Goal: Find contact information: Find contact information

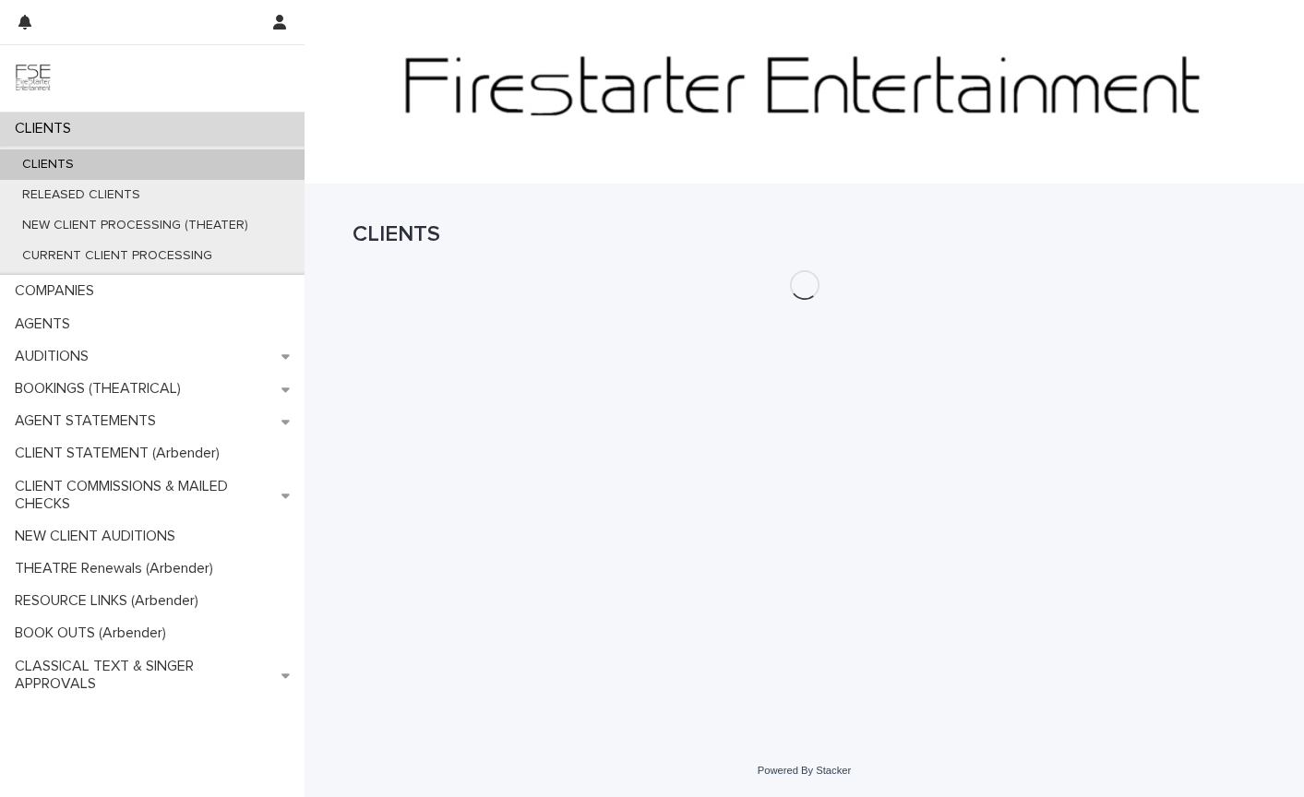
click at [78, 166] on p "CLIENTS" at bounding box center [47, 165] width 81 height 16
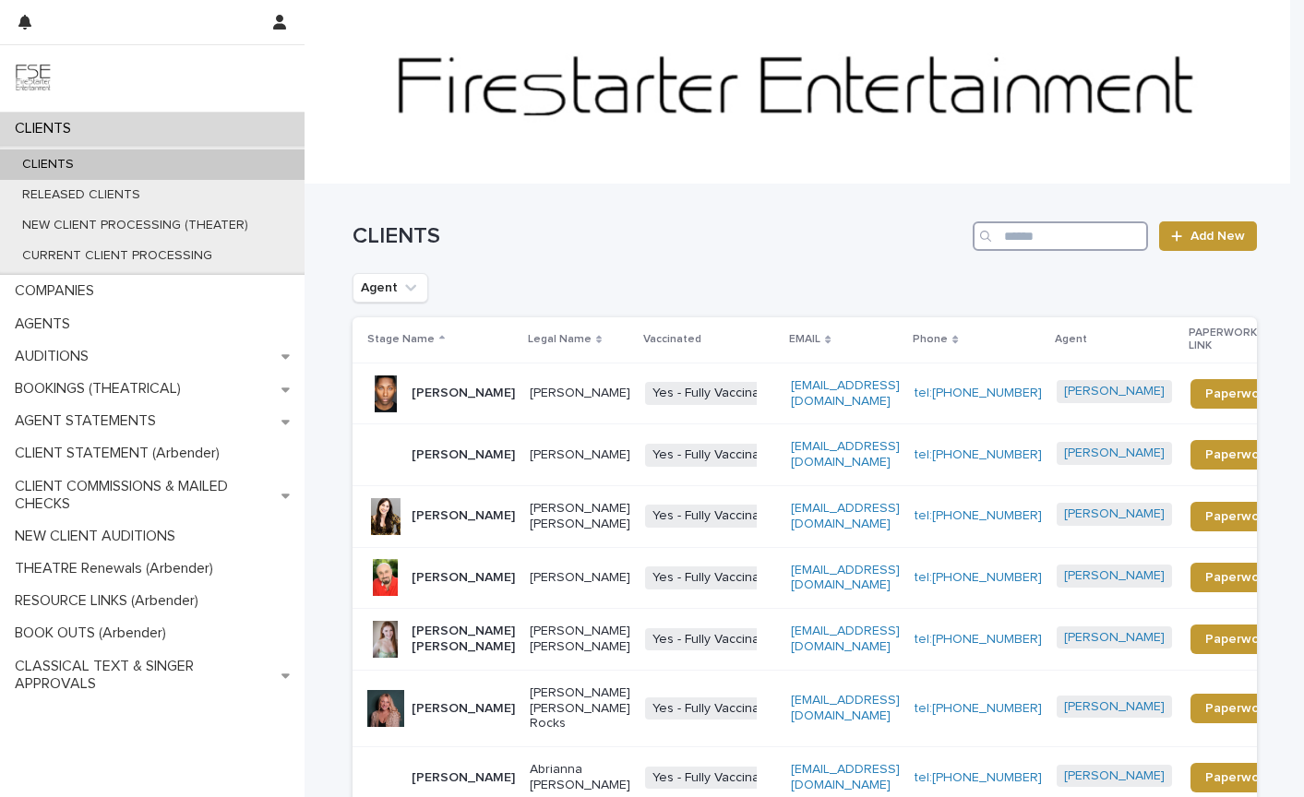
click at [1027, 238] on input "Search" at bounding box center [1060, 236] width 175 height 30
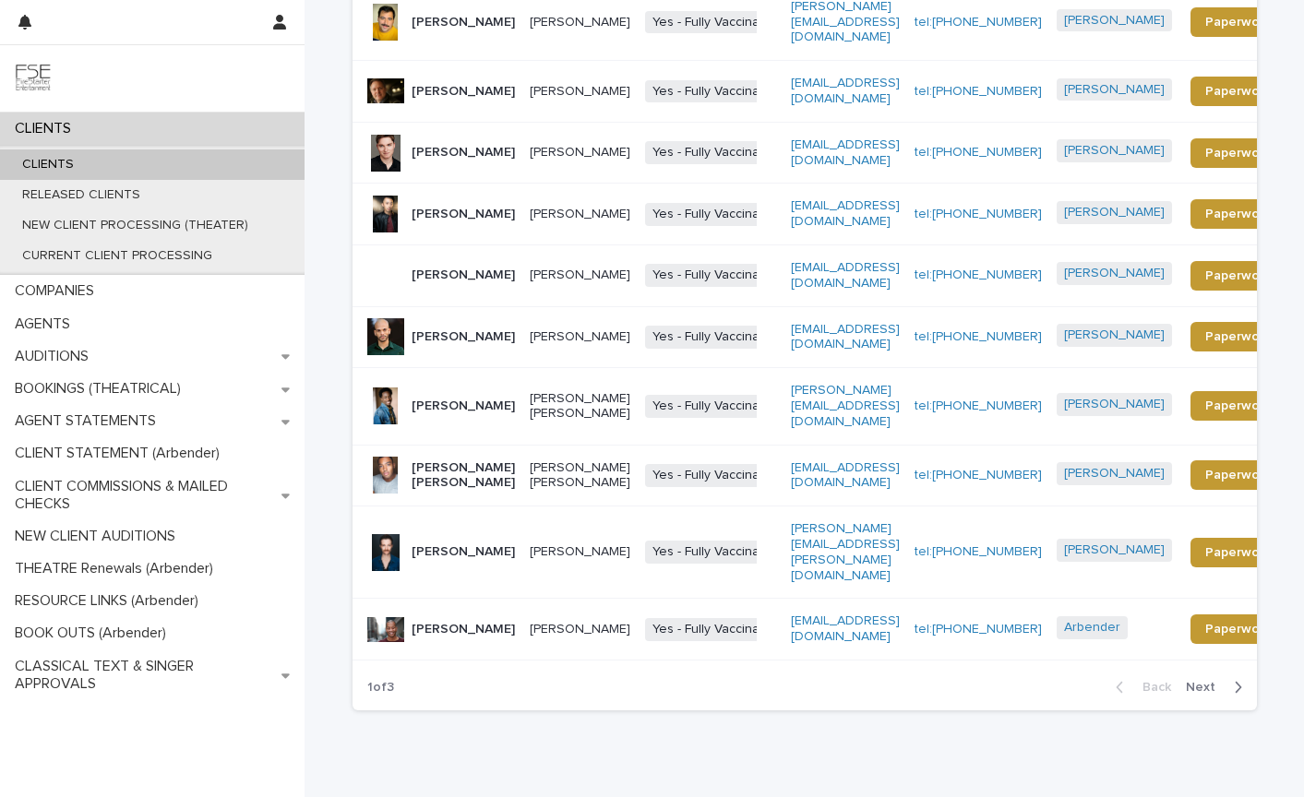
scroll to position [389, 0]
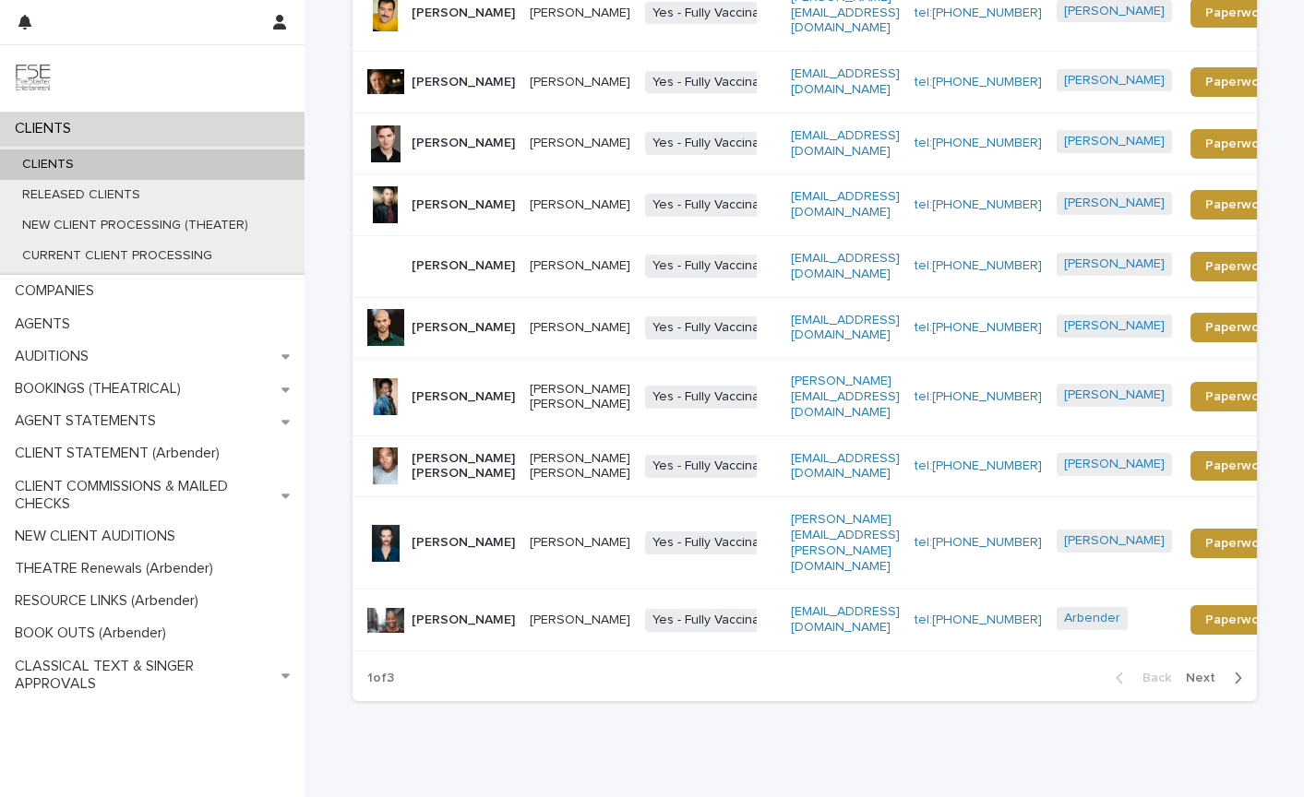
type input "**********"
click at [1206, 672] on span "Next" at bounding box center [1206, 678] width 41 height 13
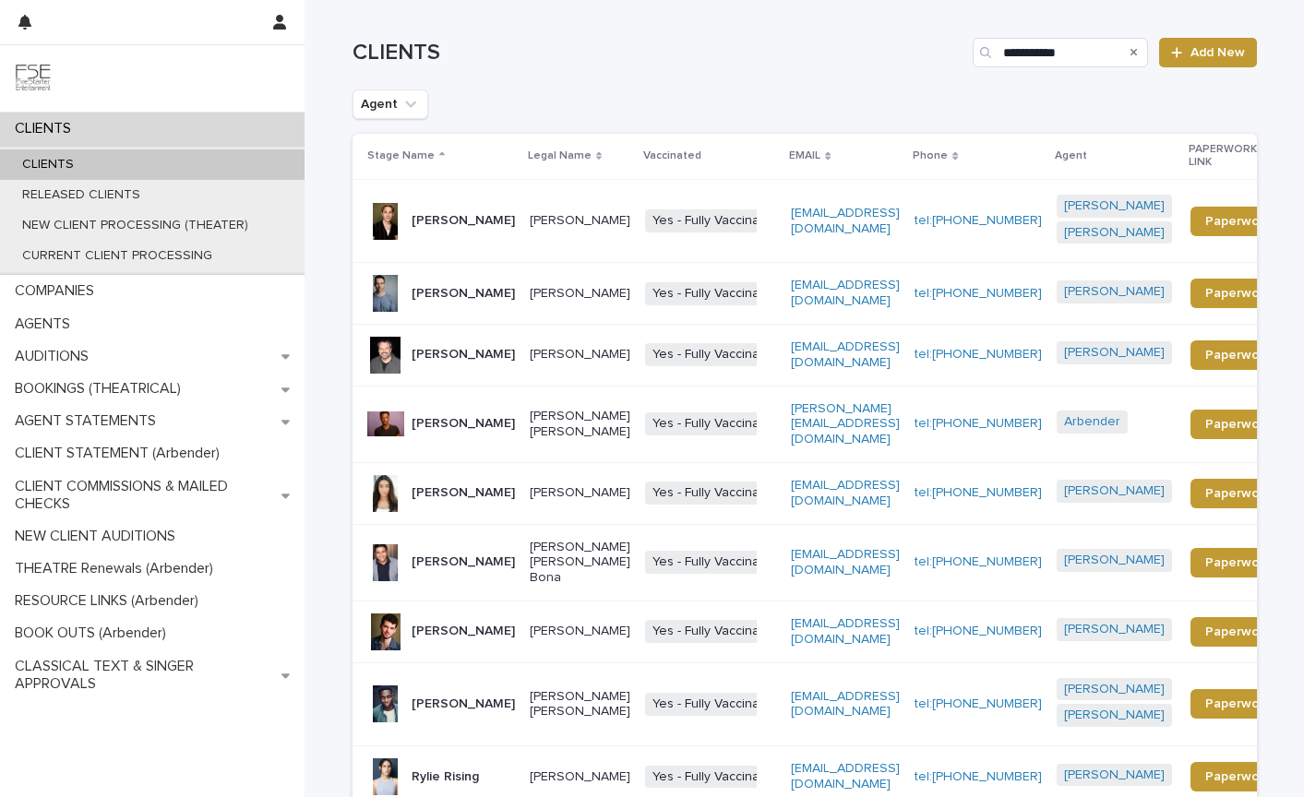
scroll to position [182, 0]
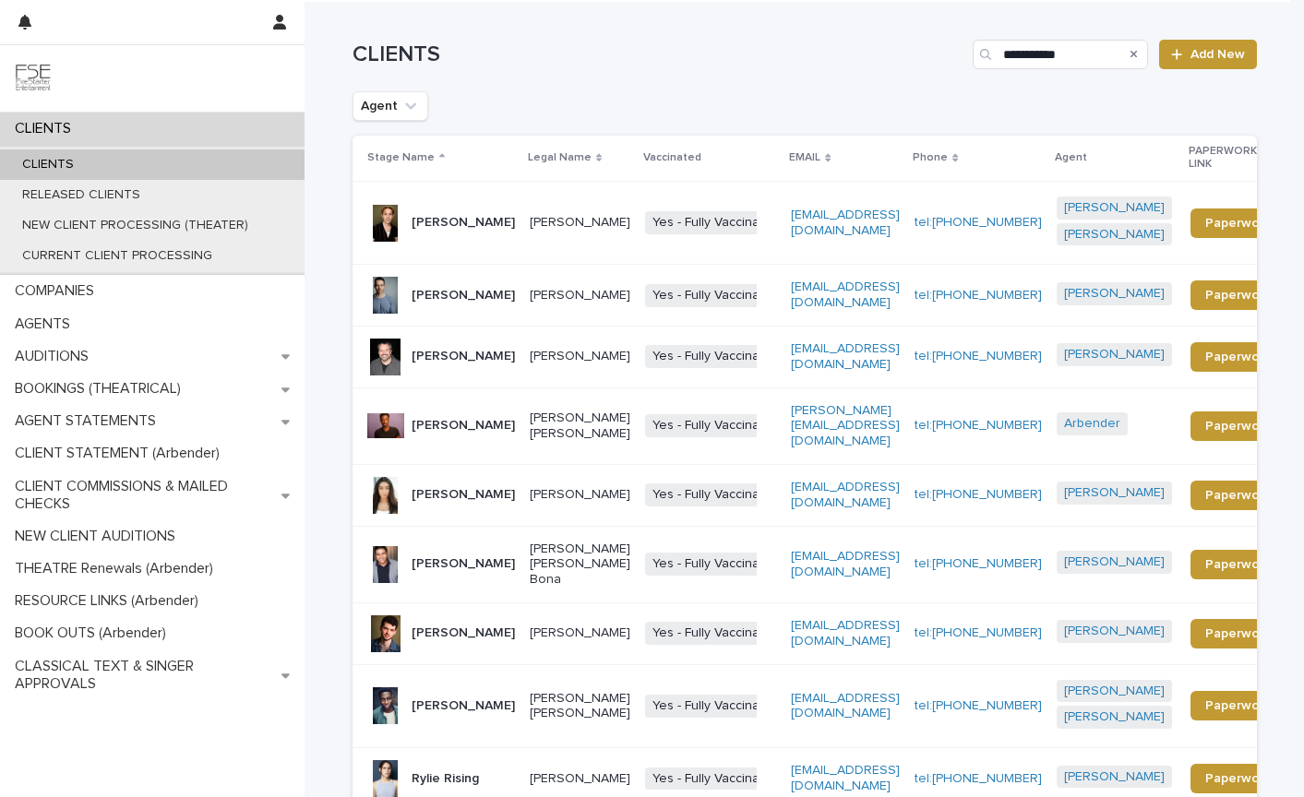
click at [440, 215] on p "[PERSON_NAME]" at bounding box center [463, 223] width 103 height 16
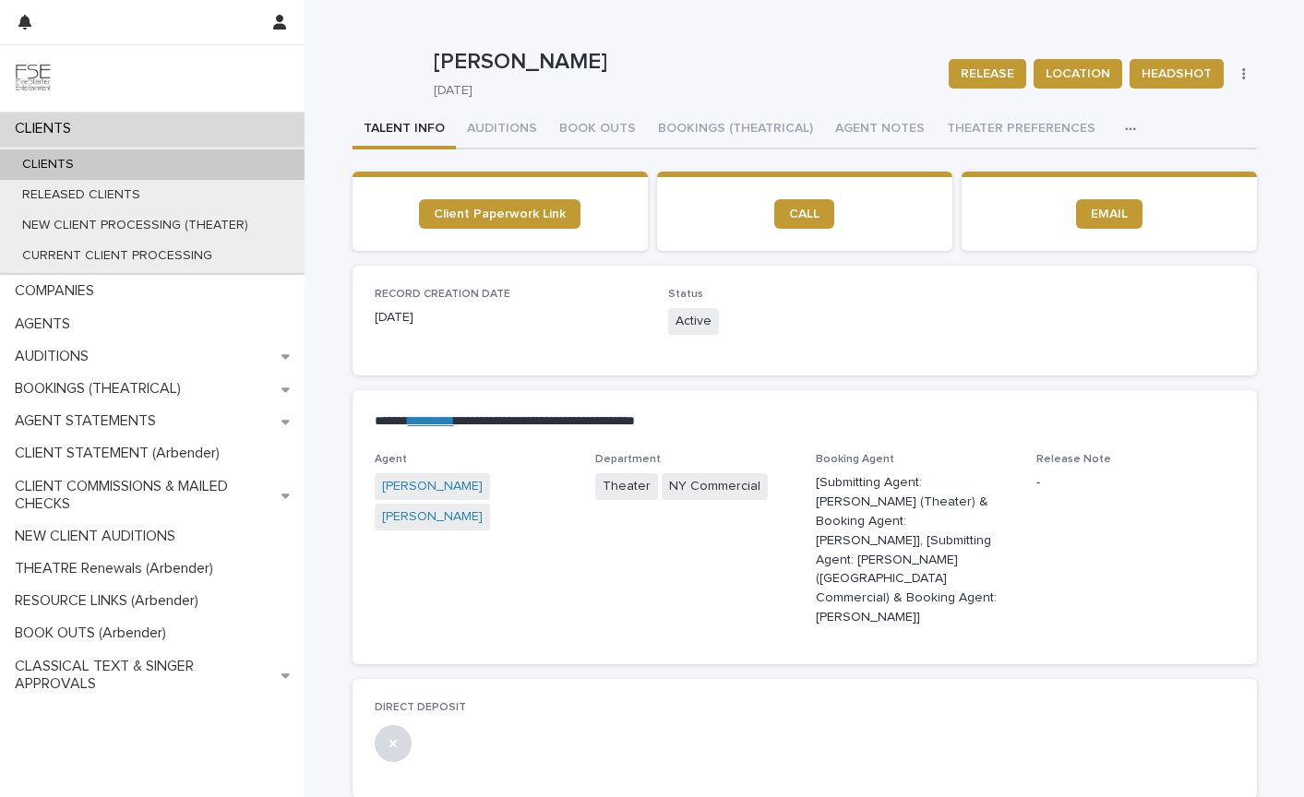
click at [562, 515] on div "Agent [PERSON_NAME] [PERSON_NAME]" at bounding box center [474, 501] width 198 height 96
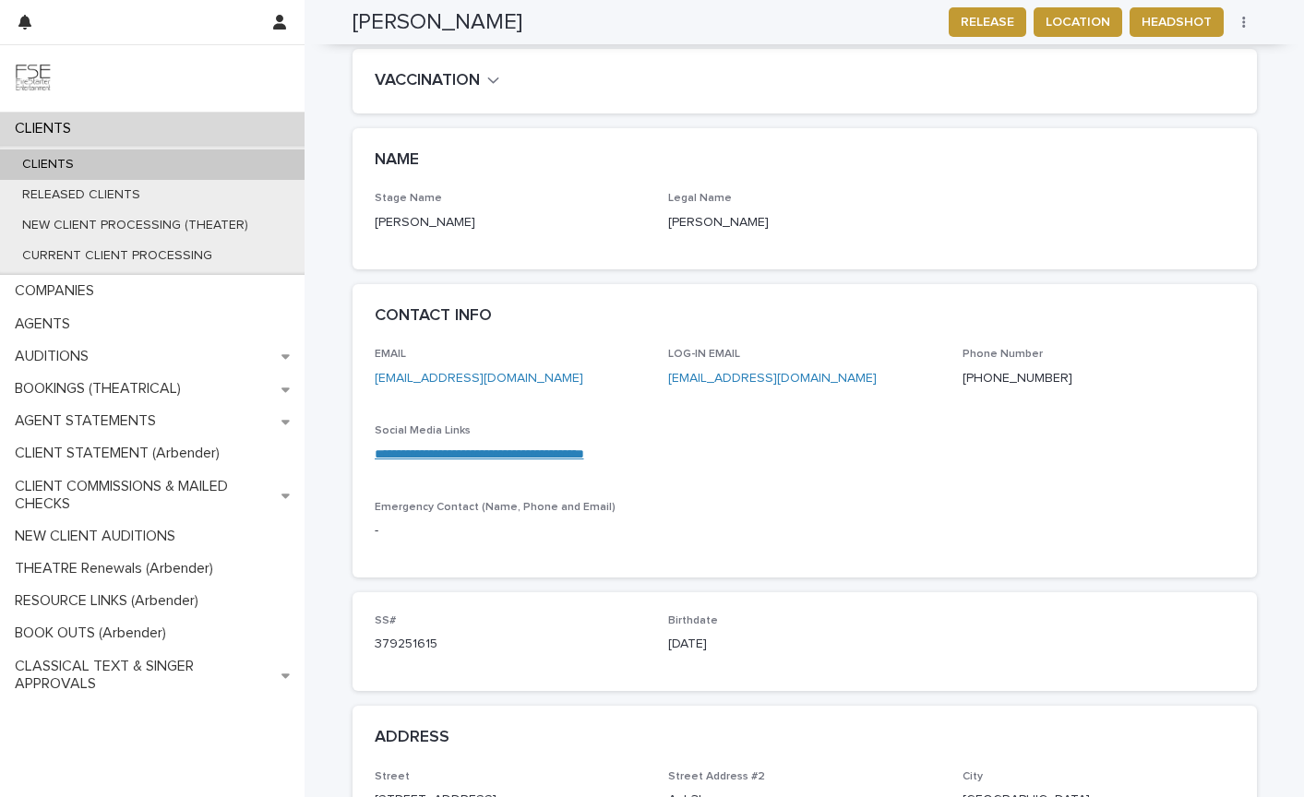
scroll to position [731, 0]
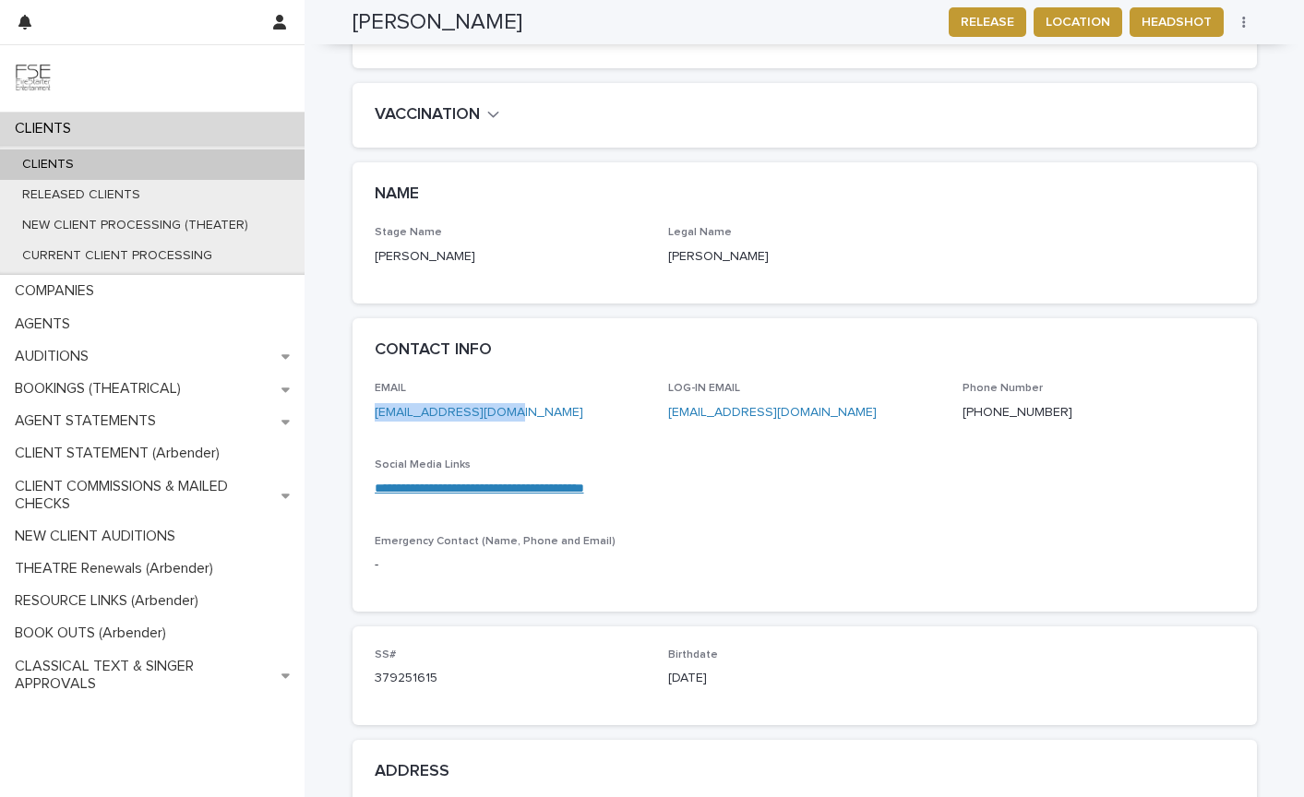
drag, startPoint x: 510, startPoint y: 354, endPoint x: 357, endPoint y: 361, distance: 153.3
click at [357, 382] on div "**********" at bounding box center [805, 497] width 904 height 230
copy link "[EMAIL_ADDRESS][DOMAIN_NAME]"
